Goal: Task Accomplishment & Management: Use online tool/utility

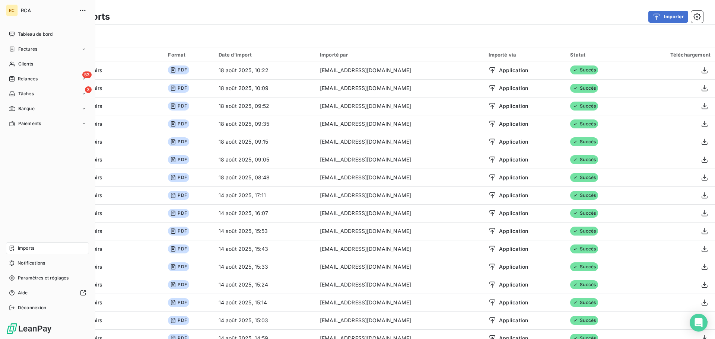
click at [19, 249] on span "Imports" at bounding box center [26, 248] width 16 height 7
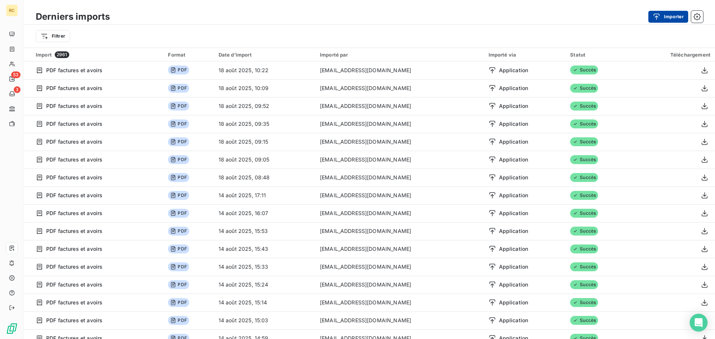
click at [670, 15] on button "Importer" at bounding box center [668, 17] width 40 height 12
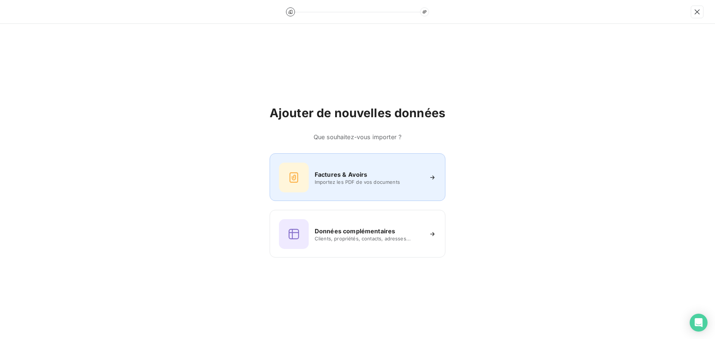
click at [328, 165] on div "Factures & Avoirs Importez les PDF de vos documents" at bounding box center [357, 178] width 157 height 30
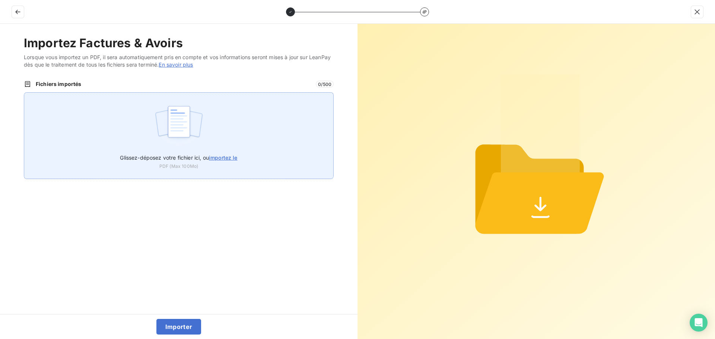
click at [166, 136] on img at bounding box center [179, 126] width 50 height 48
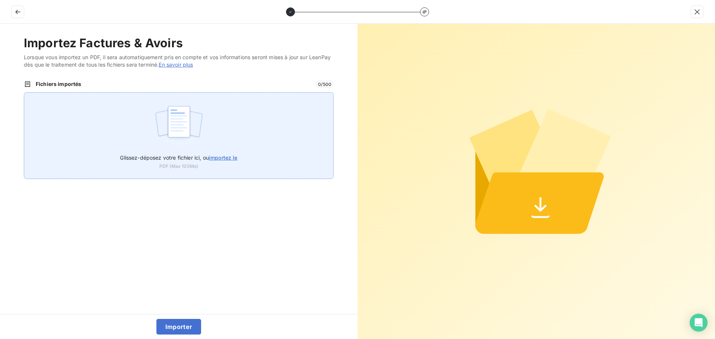
type input "C:\fakepath\FC38545.pdf"
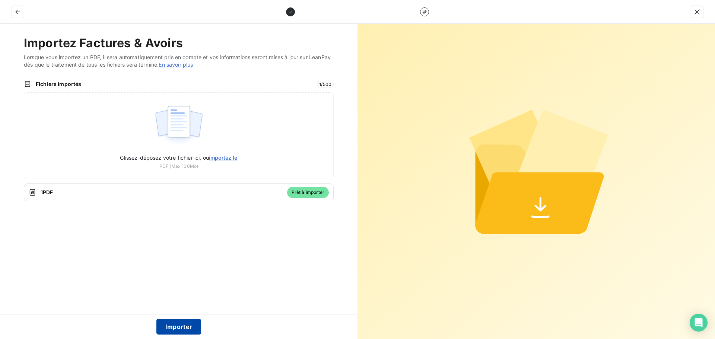
click at [177, 325] on button "Importer" at bounding box center [178, 327] width 45 height 16
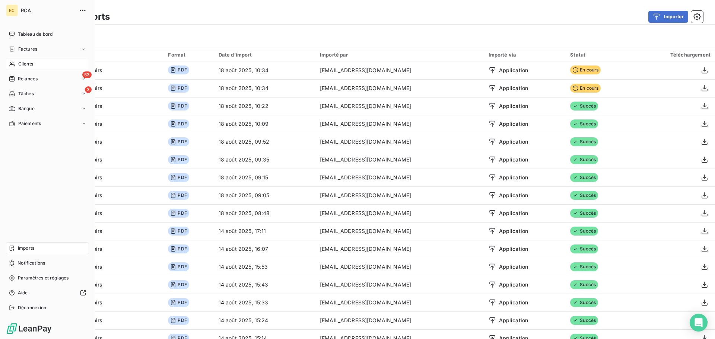
click at [12, 64] on icon at bounding box center [11, 64] width 5 height 5
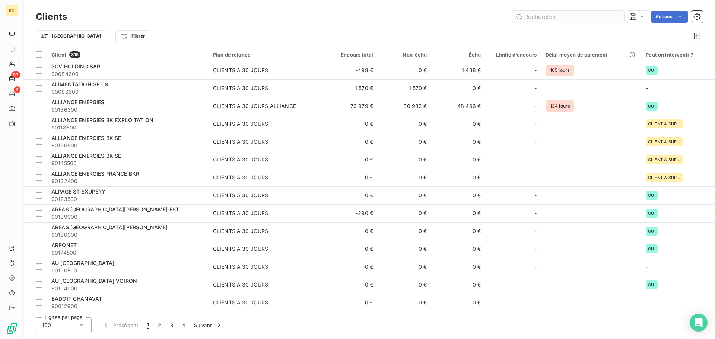
click at [557, 17] on input "text" at bounding box center [568, 17] width 112 height 12
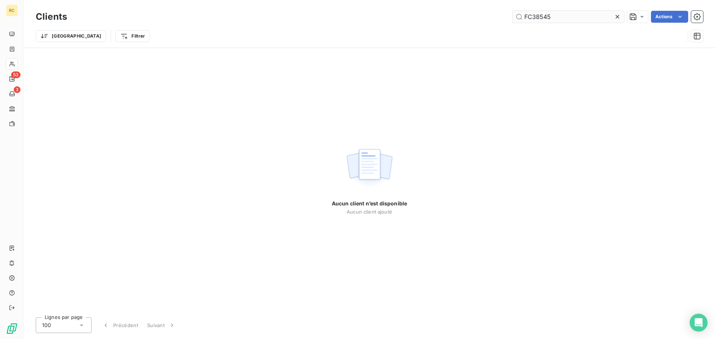
click at [574, 16] on input "FC38545" at bounding box center [568, 17] width 112 height 12
type input "FC38545"
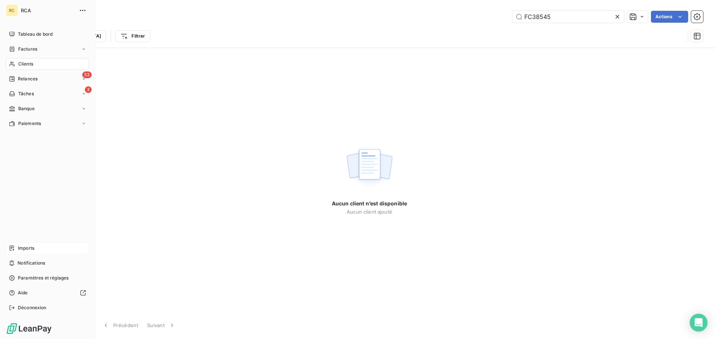
click at [19, 247] on span "Imports" at bounding box center [26, 248] width 16 height 7
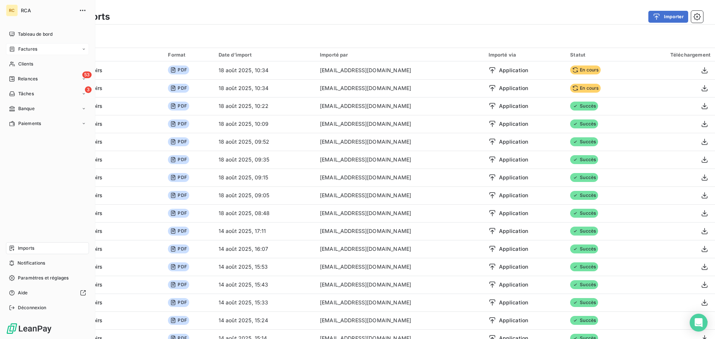
click at [36, 52] on div "Factures" at bounding box center [47, 49] width 83 height 12
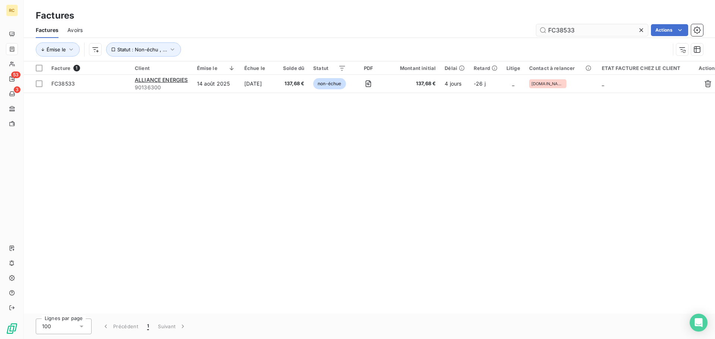
click at [608, 29] on input "FC38533" at bounding box center [592, 30] width 112 height 12
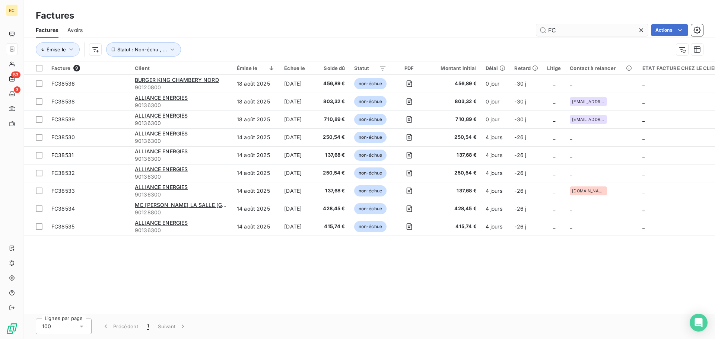
type input "F"
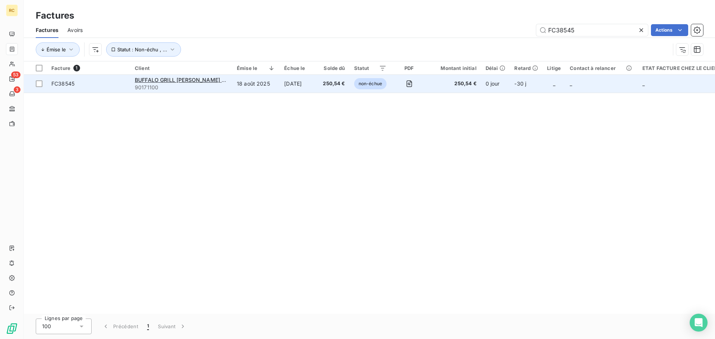
type input "FC38545"
click at [68, 82] on span "FC38545" at bounding box center [62, 83] width 23 height 6
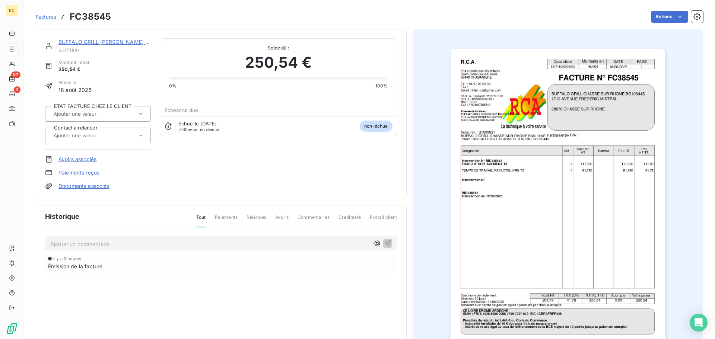
click at [118, 136] on div at bounding box center [94, 136] width 86 height 10
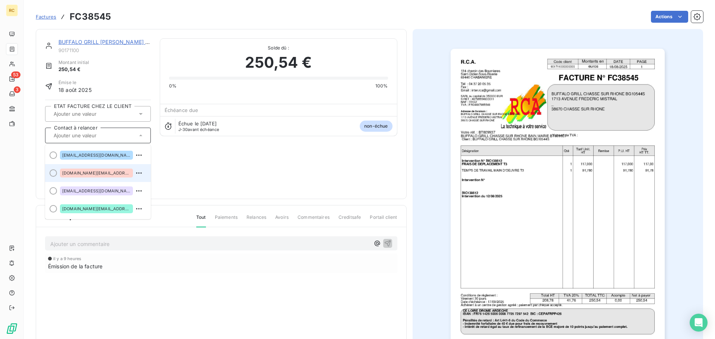
click at [110, 173] on span "[DOMAIN_NAME][EMAIL_ADDRESS][DOMAIN_NAME]" at bounding box center [96, 173] width 68 height 4
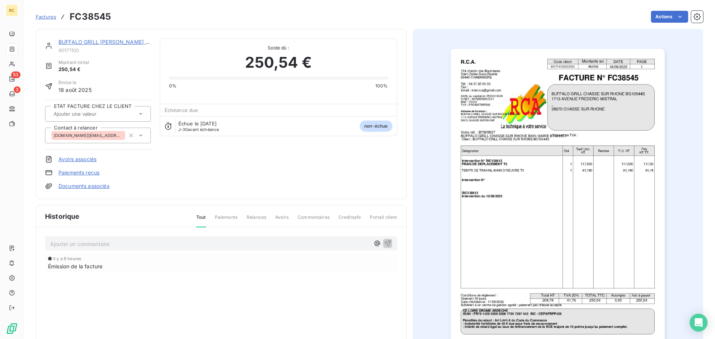
click at [114, 135] on span "[DOMAIN_NAME][EMAIL_ADDRESS][DOMAIN_NAME]" at bounding box center [88, 135] width 69 height 4
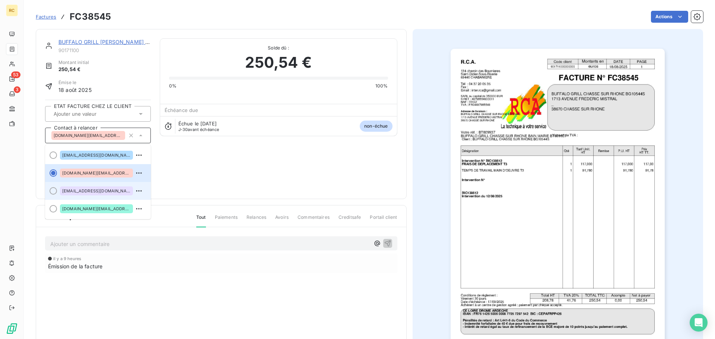
click at [59, 188] on li "[EMAIL_ADDRESS][DOMAIN_NAME]" at bounding box center [98, 191] width 106 height 18
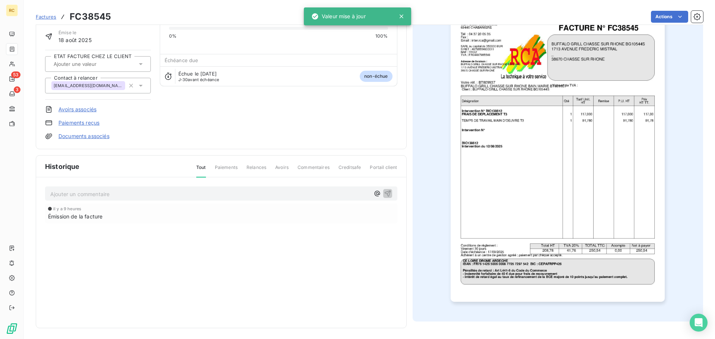
scroll to position [51, 0]
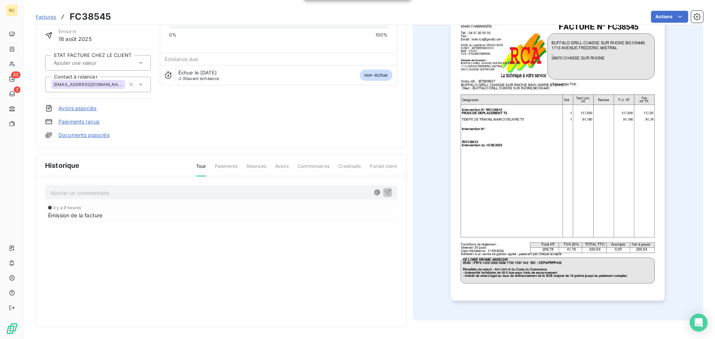
click at [63, 137] on link "Documents associés" at bounding box center [83, 134] width 51 height 7
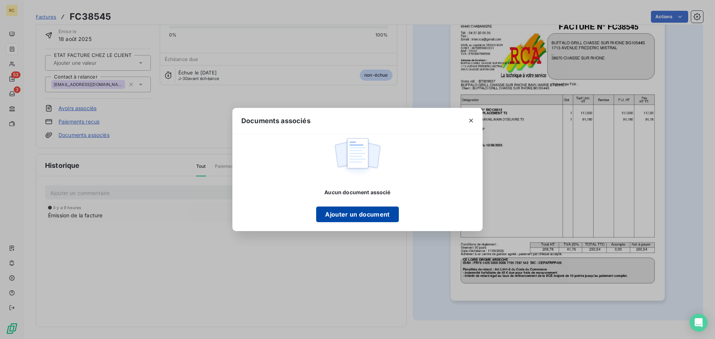
click at [344, 218] on button "Ajouter un document" at bounding box center [357, 215] width 82 height 16
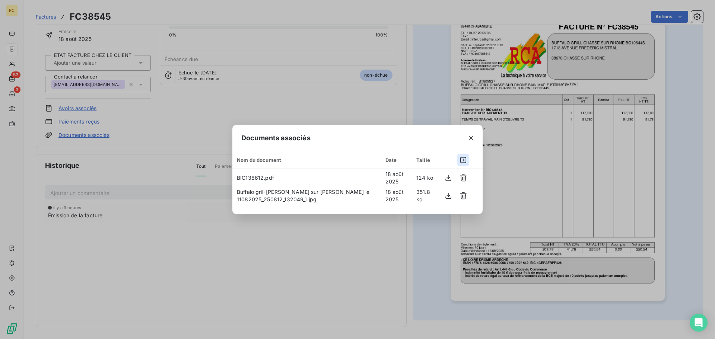
click at [461, 158] on icon "button" at bounding box center [462, 159] width 7 height 7
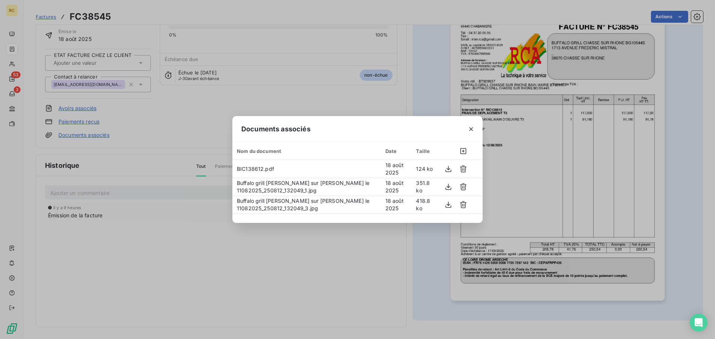
click at [320, 275] on div "Documents associés Nom du document Date Taille BIC138612.pdf 18 août 2025 124 k…" at bounding box center [357, 169] width 715 height 339
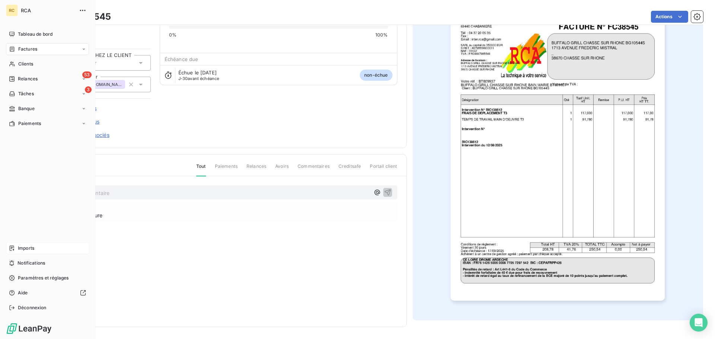
click at [16, 246] on div "Imports" at bounding box center [47, 248] width 83 height 12
